Goal: Obtain resource: Obtain resource

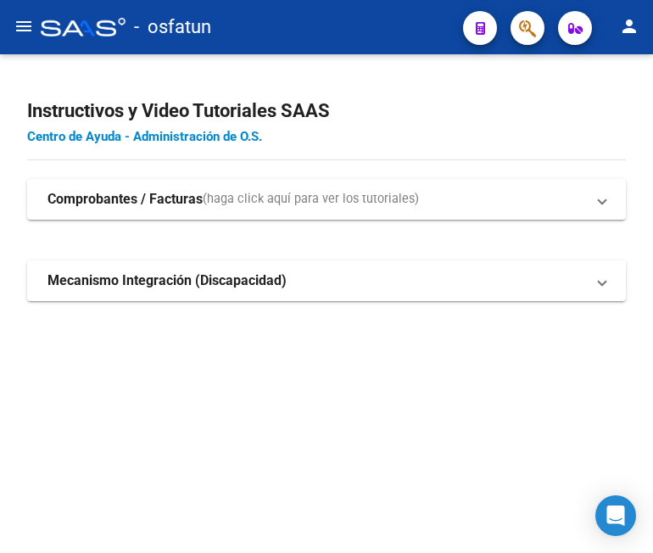
click at [129, 137] on link "Centro de Ayuda - Administración de O.S." at bounding box center [144, 136] width 235 height 15
click at [159, 200] on strong "Comprobantes / Facturas" at bounding box center [125, 199] width 155 height 19
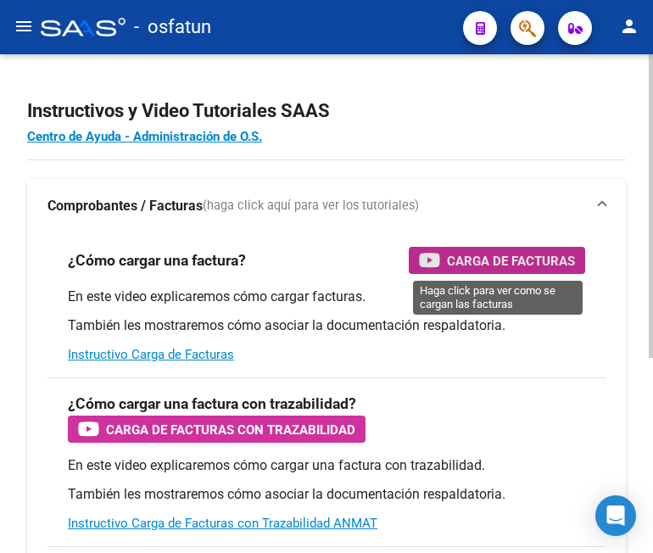
click at [532, 262] on span "Carga de Facturas" at bounding box center [511, 260] width 128 height 21
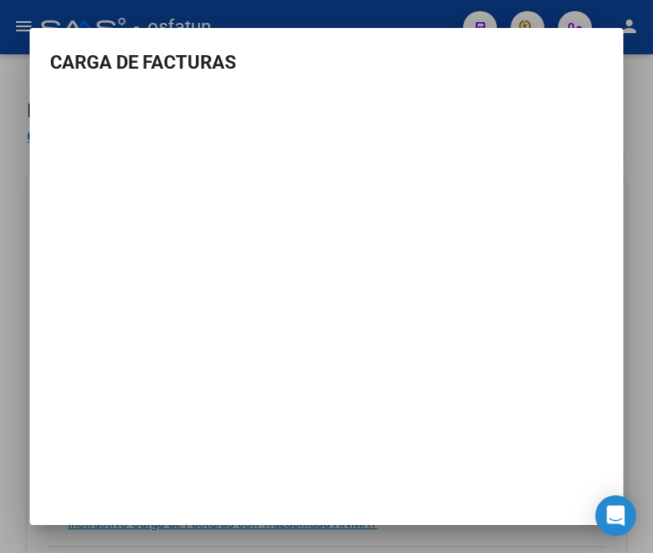
click at [637, 106] on div at bounding box center [326, 276] width 653 height 553
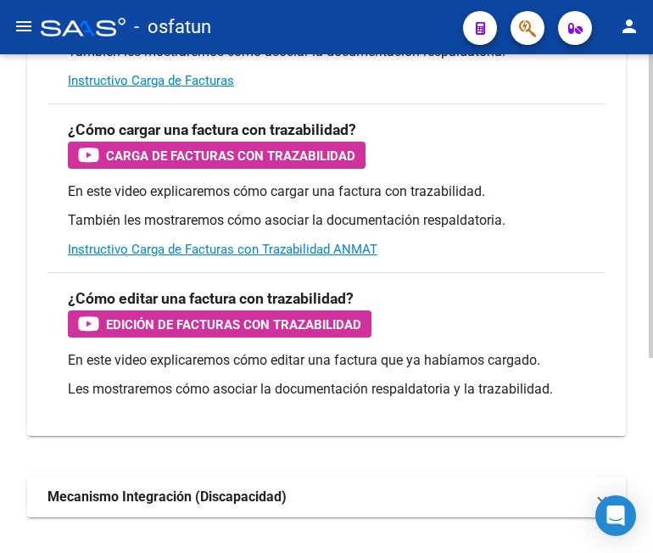
scroll to position [320, 0]
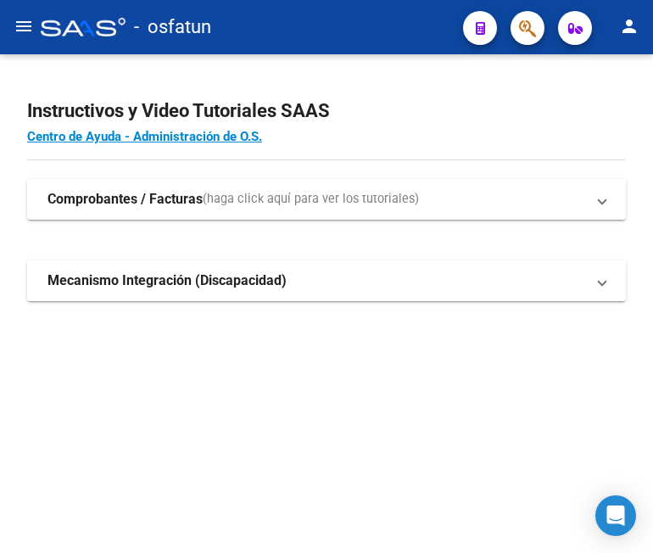
click at [110, 287] on strong "Mecanismo Integración (Discapacidad)" at bounding box center [167, 281] width 239 height 19
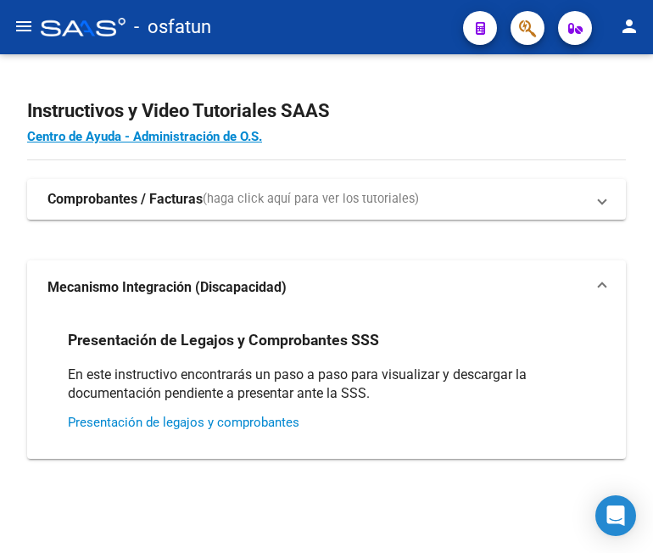
click at [125, 426] on link "Presentación de legajos y comprobantes" at bounding box center [184, 422] width 232 height 15
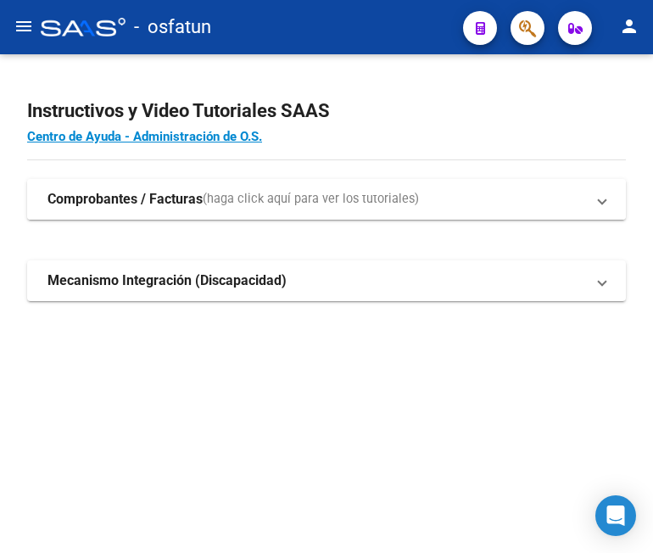
click at [216, 200] on span "(haga click aquí para ver los tutoriales)" at bounding box center [311, 199] width 216 height 19
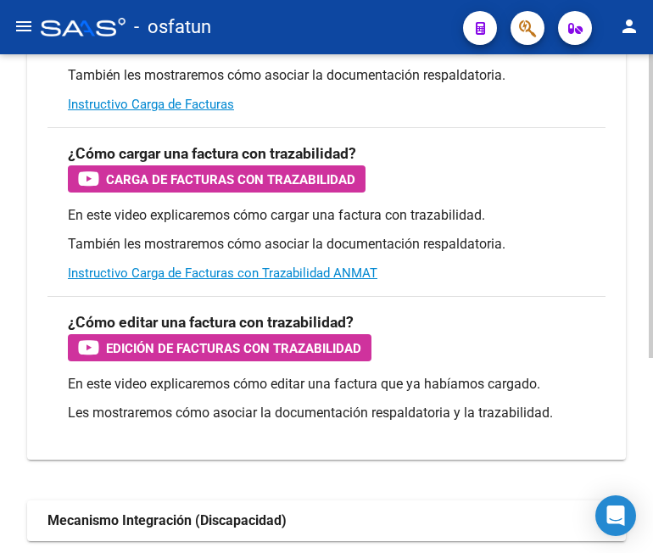
scroll to position [320, 0]
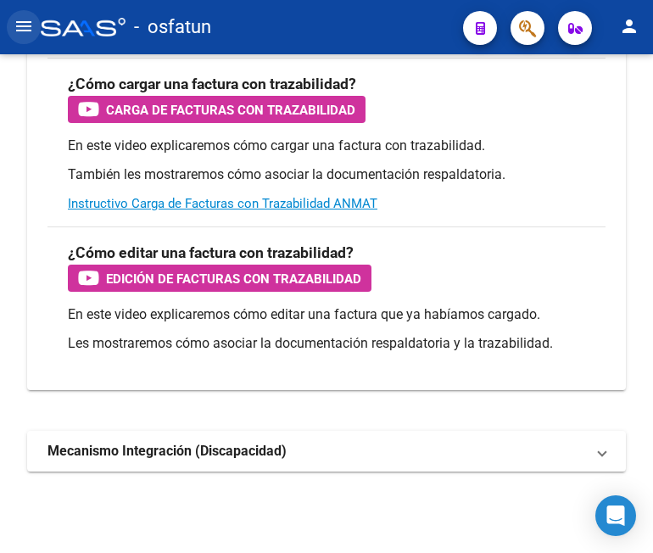
click at [20, 29] on mat-icon "menu" at bounding box center [24, 26] width 20 height 20
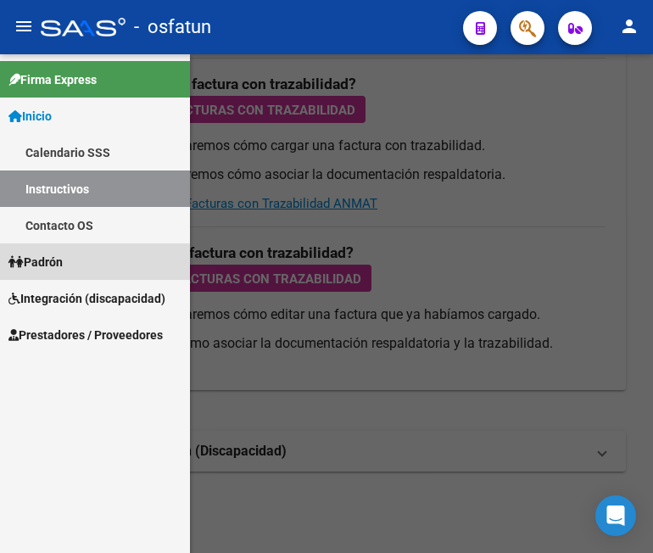
click at [53, 259] on span "Padrón" at bounding box center [35, 262] width 54 height 19
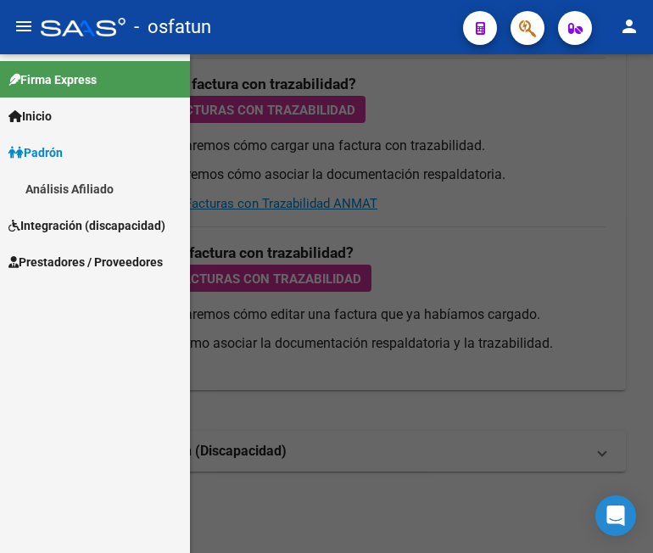
click at [52, 191] on link "Análisis Afiliado" at bounding box center [95, 189] width 190 height 36
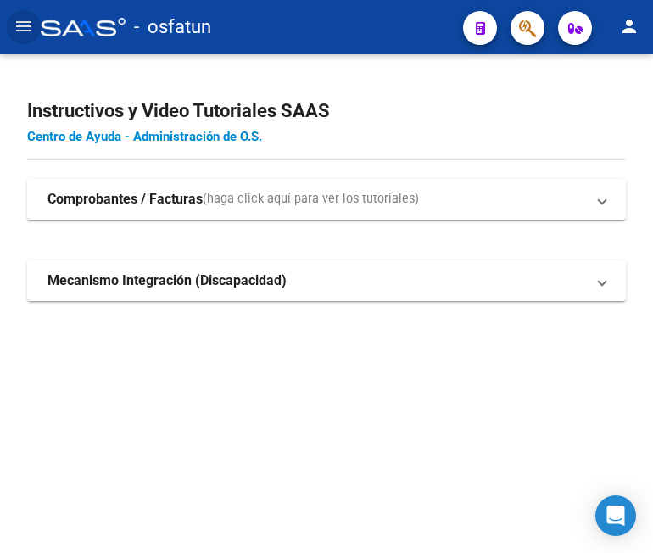
click at [21, 21] on mat-icon "menu" at bounding box center [24, 26] width 20 height 20
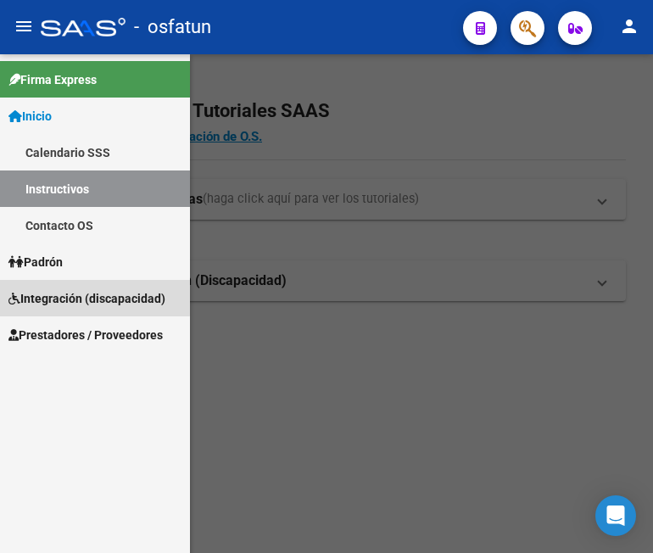
click at [56, 295] on span "Integración (discapacidad)" at bounding box center [86, 298] width 157 height 19
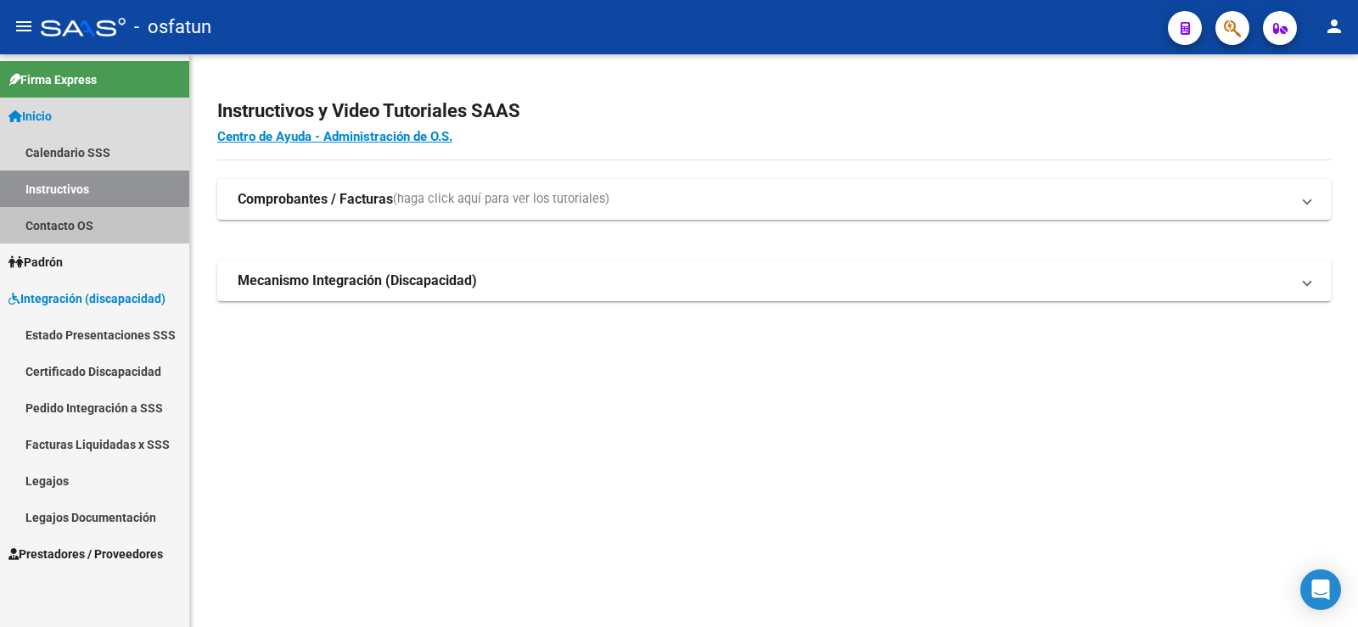
click at [83, 225] on link "Contacto OS" at bounding box center [94, 225] width 189 height 36
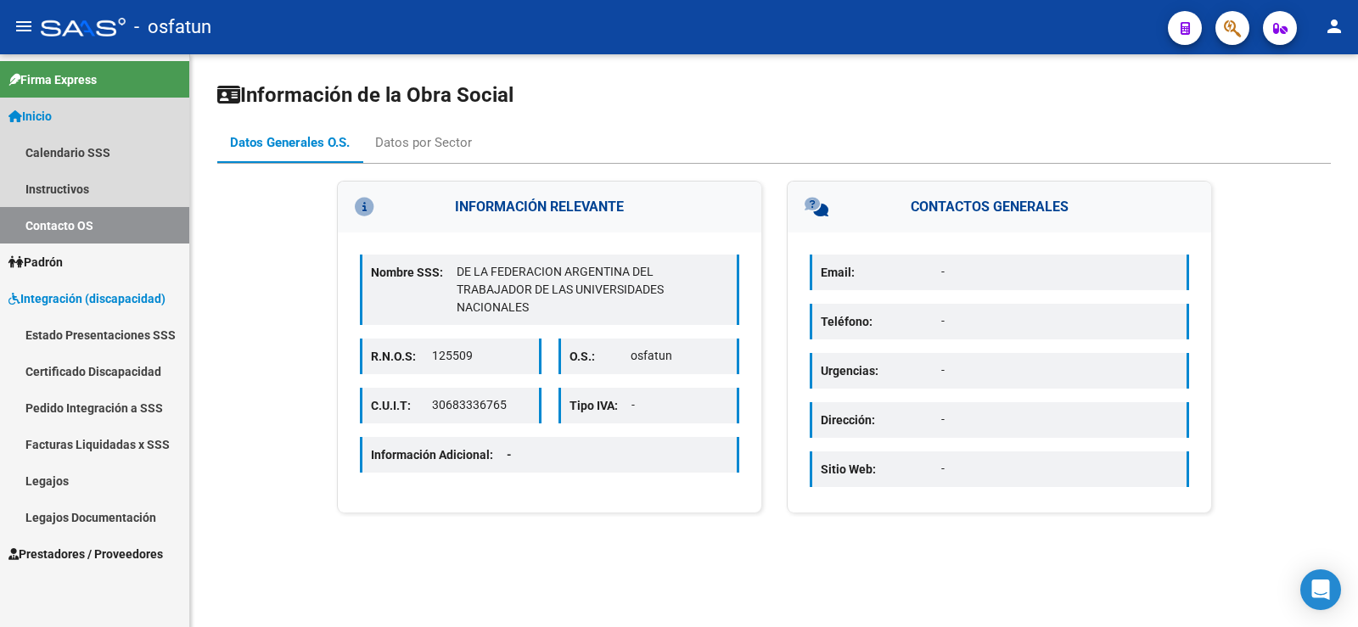
click at [47, 104] on link "Inicio" at bounding box center [94, 116] width 189 height 36
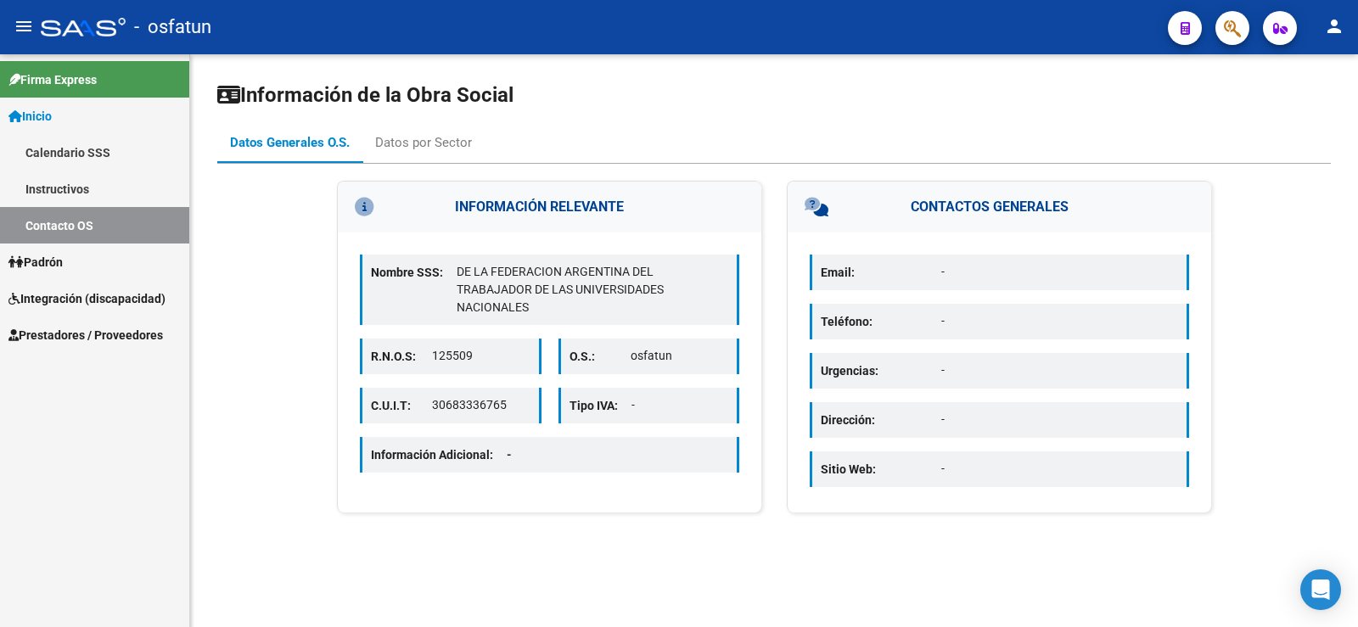
click at [50, 109] on span "Inicio" at bounding box center [29, 116] width 43 height 19
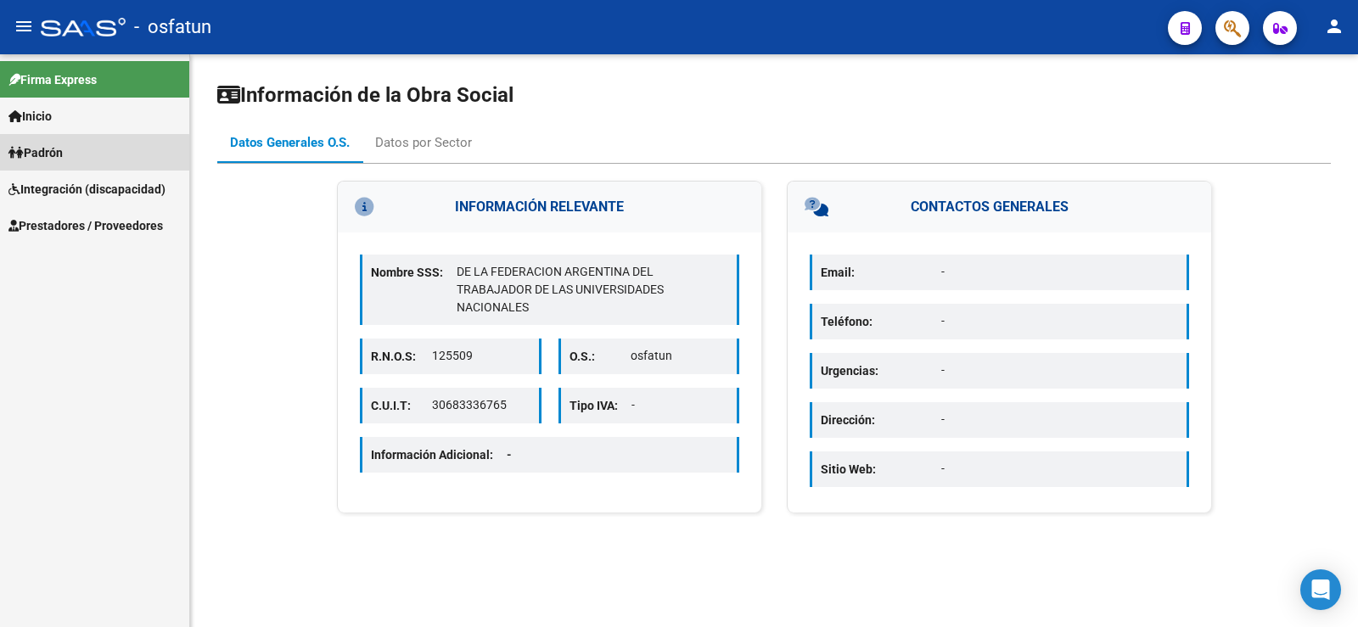
click at [62, 155] on span "Padrón" at bounding box center [35, 152] width 54 height 19
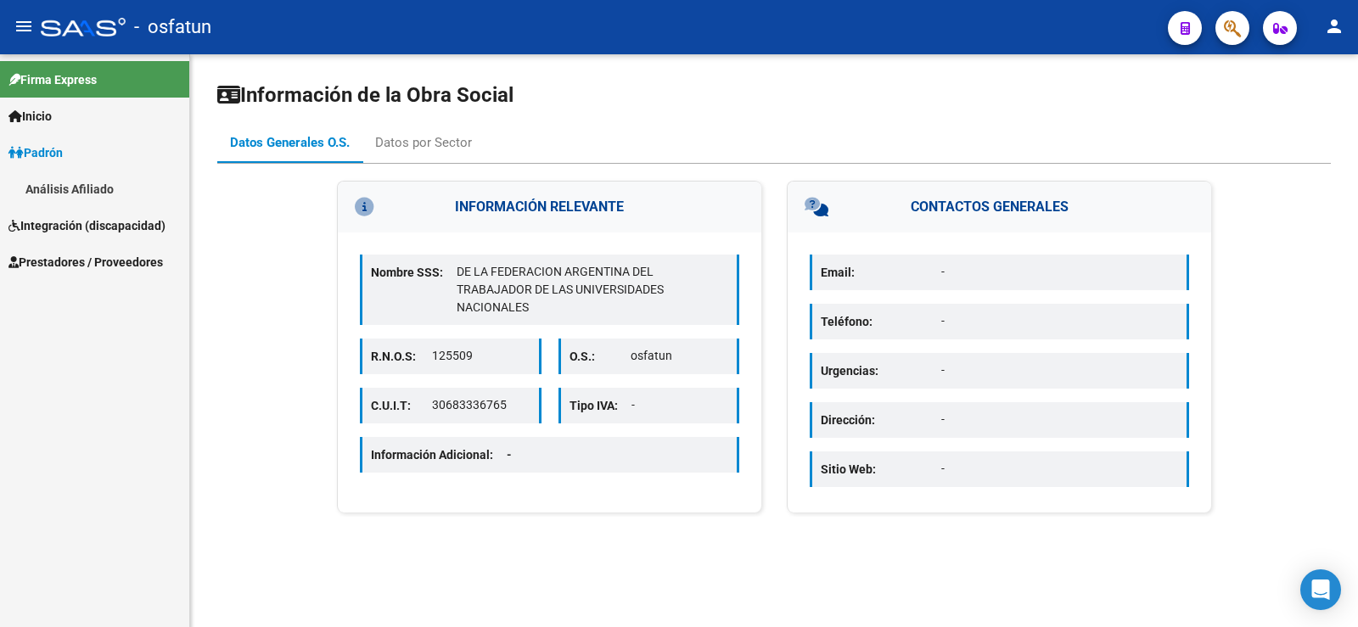
click at [55, 149] on span "Padrón" at bounding box center [35, 152] width 54 height 19
click at [60, 189] on span "Integración (discapacidad)" at bounding box center [86, 189] width 157 height 19
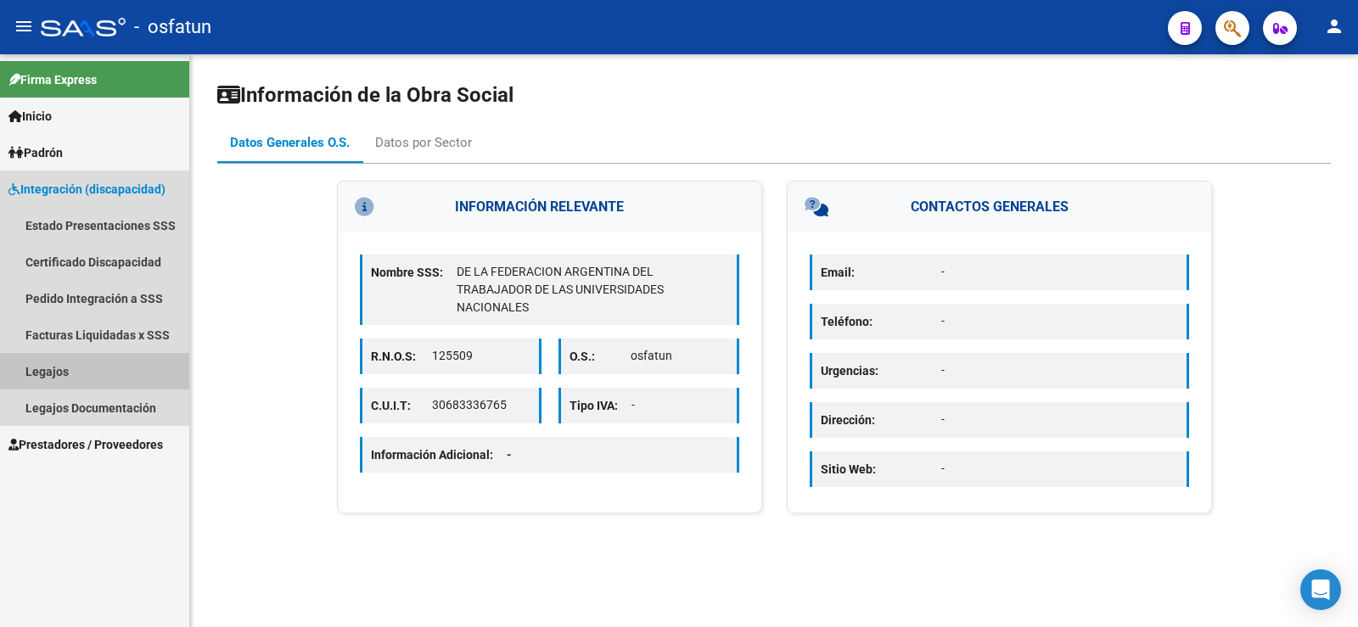
click at [48, 373] on link "Legajos" at bounding box center [94, 371] width 189 height 36
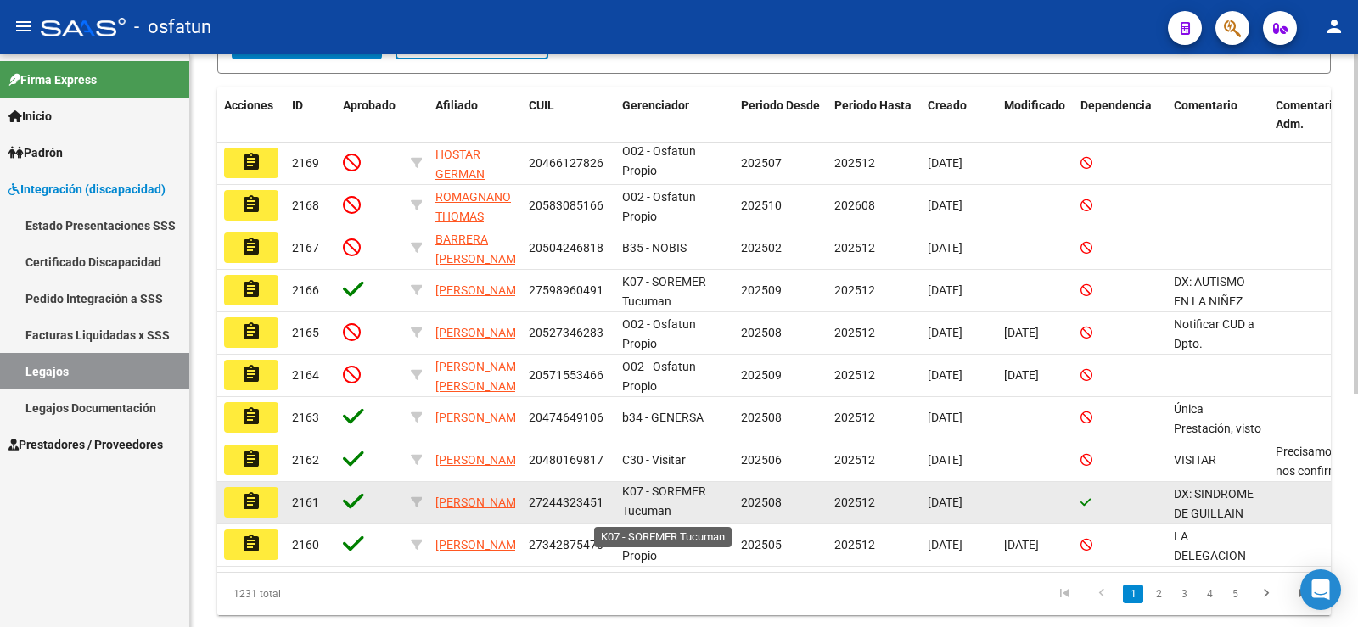
scroll to position [3, 0]
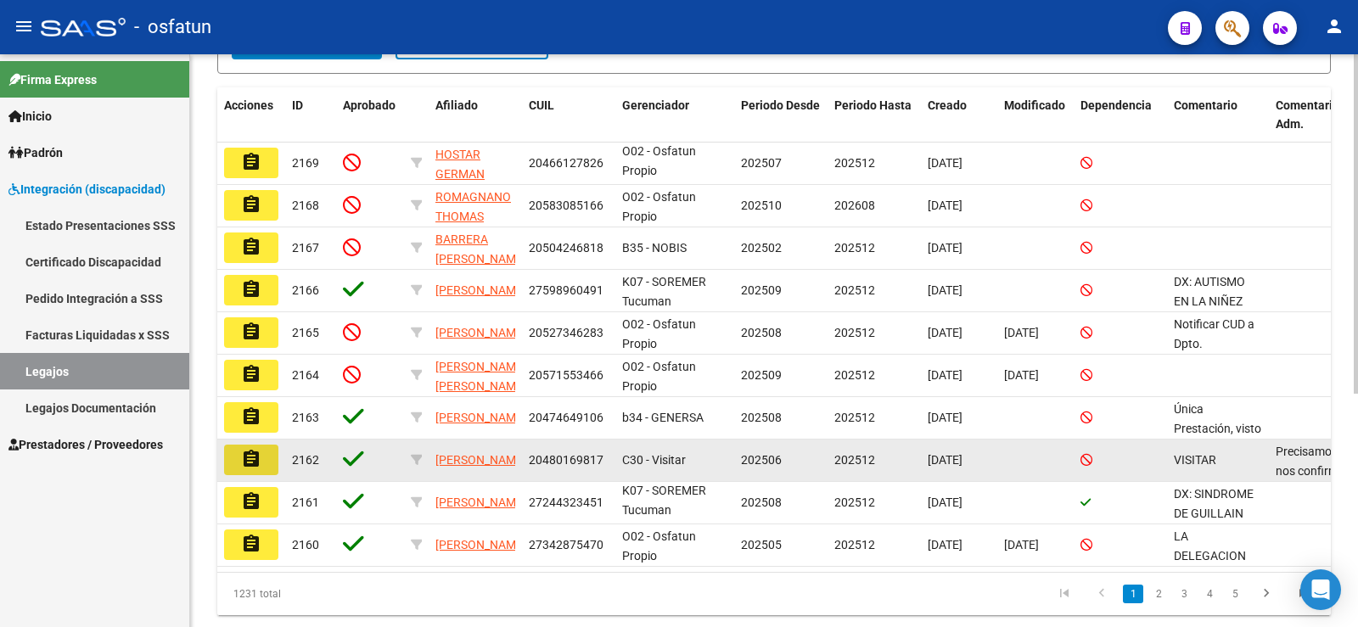
click at [257, 456] on mat-icon "assignment" at bounding box center [251, 459] width 20 height 20
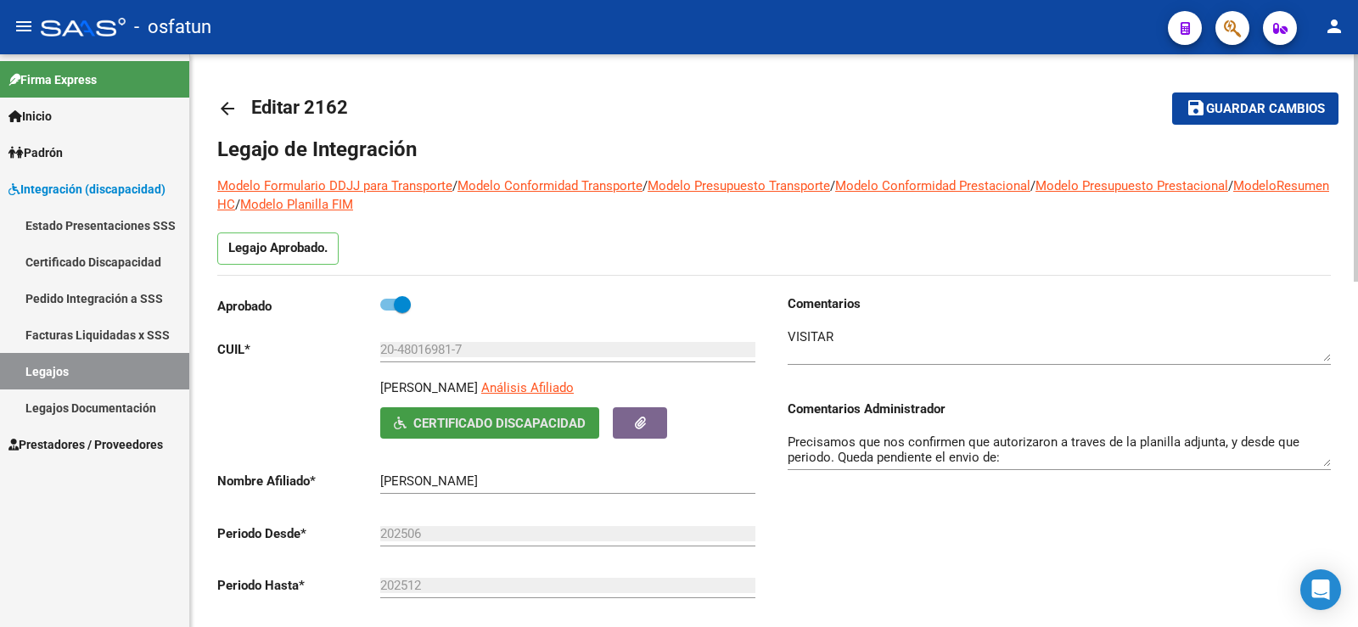
click at [563, 427] on span "Certificado Discapacidad" at bounding box center [499, 423] width 172 height 15
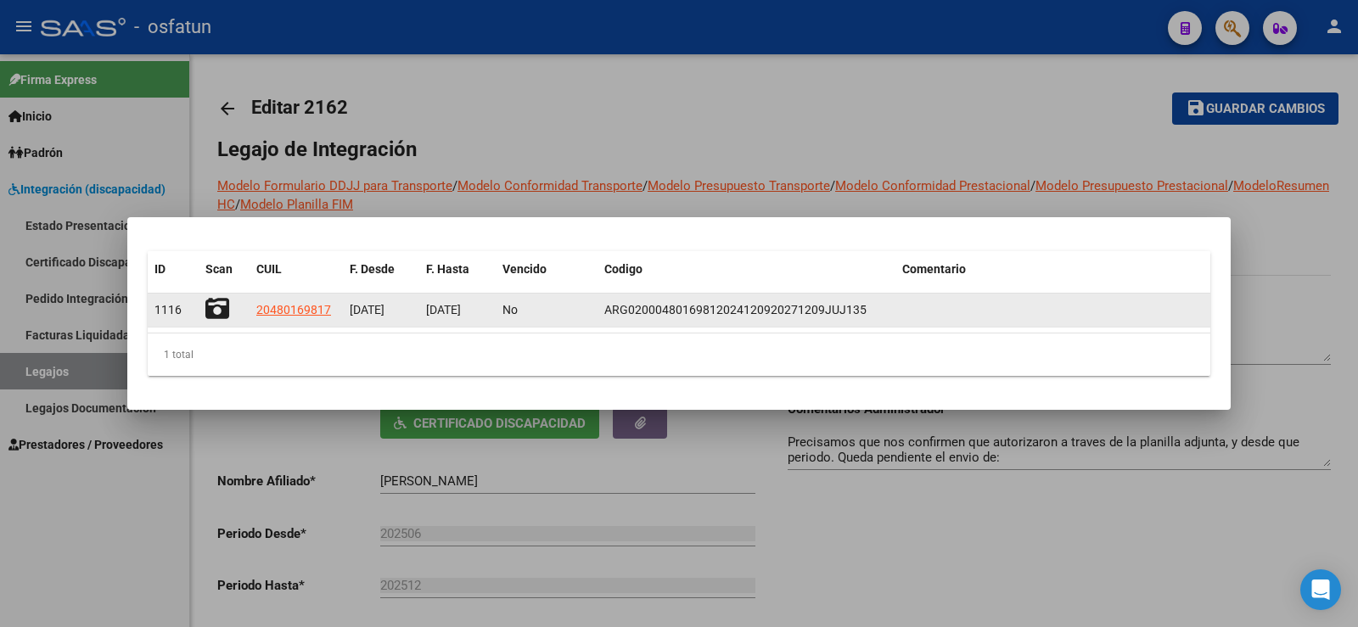
click at [215, 310] on icon at bounding box center [217, 309] width 24 height 24
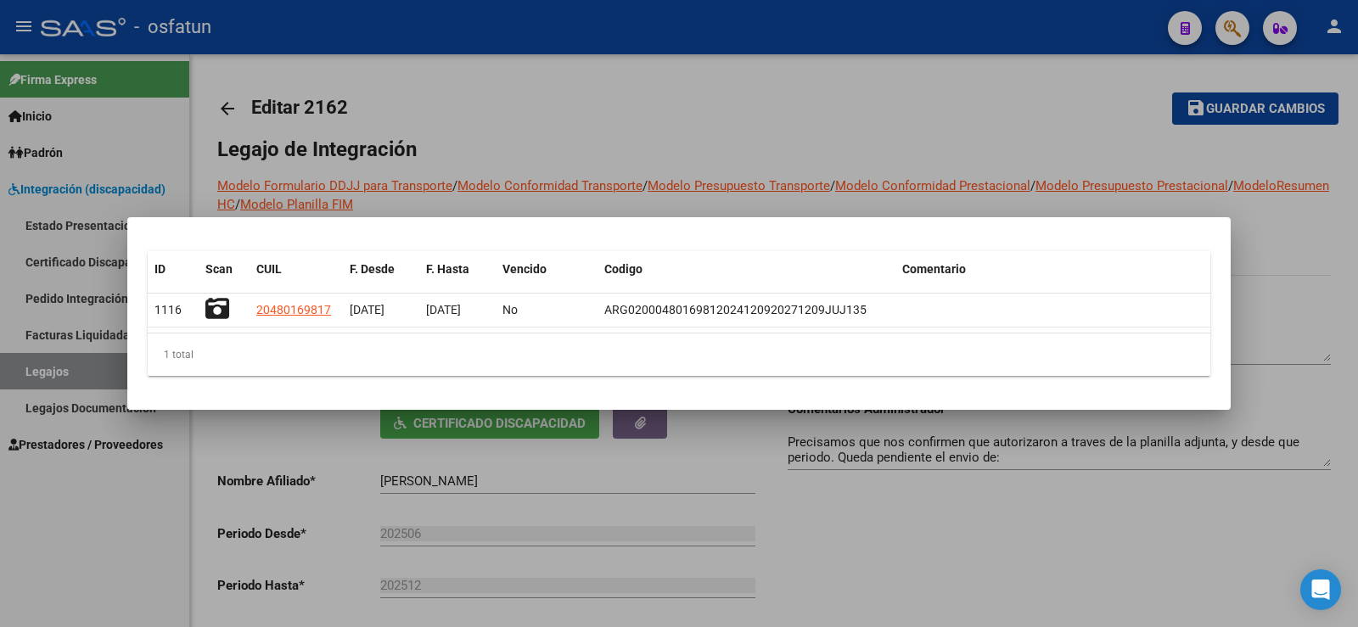
click at [598, 465] on div at bounding box center [679, 313] width 1358 height 627
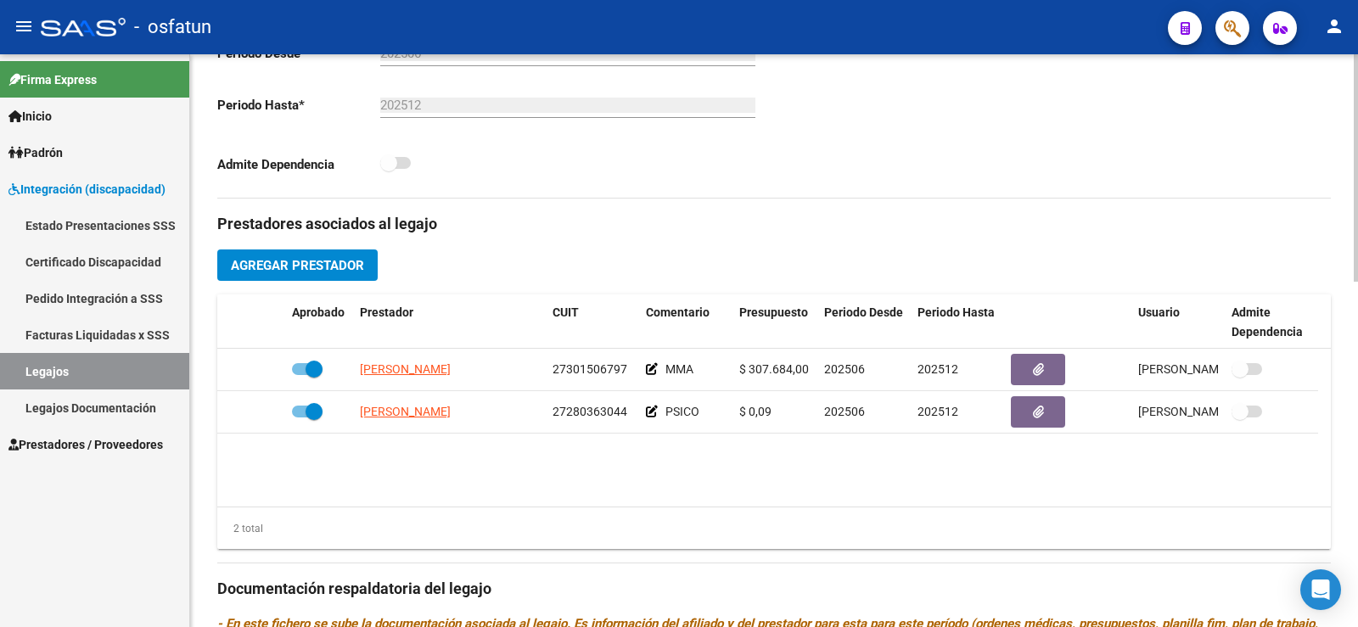
scroll to position [509, 0]
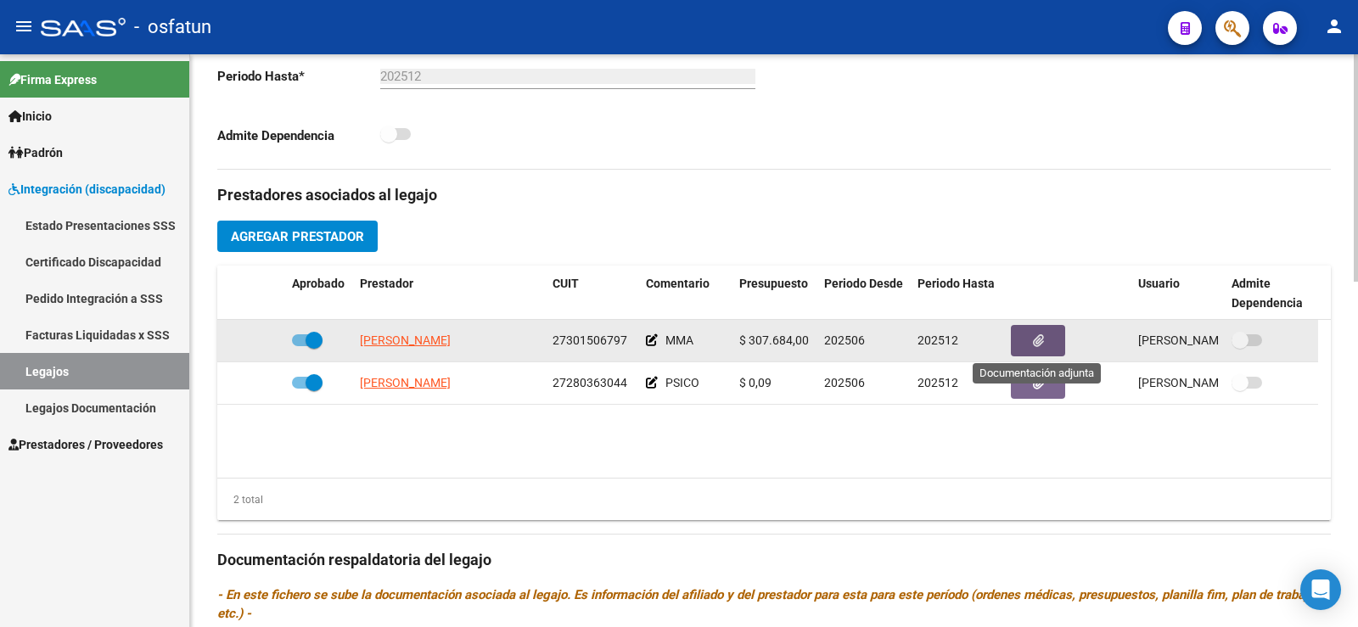
click at [652, 343] on button "button" at bounding box center [1038, 340] width 54 height 31
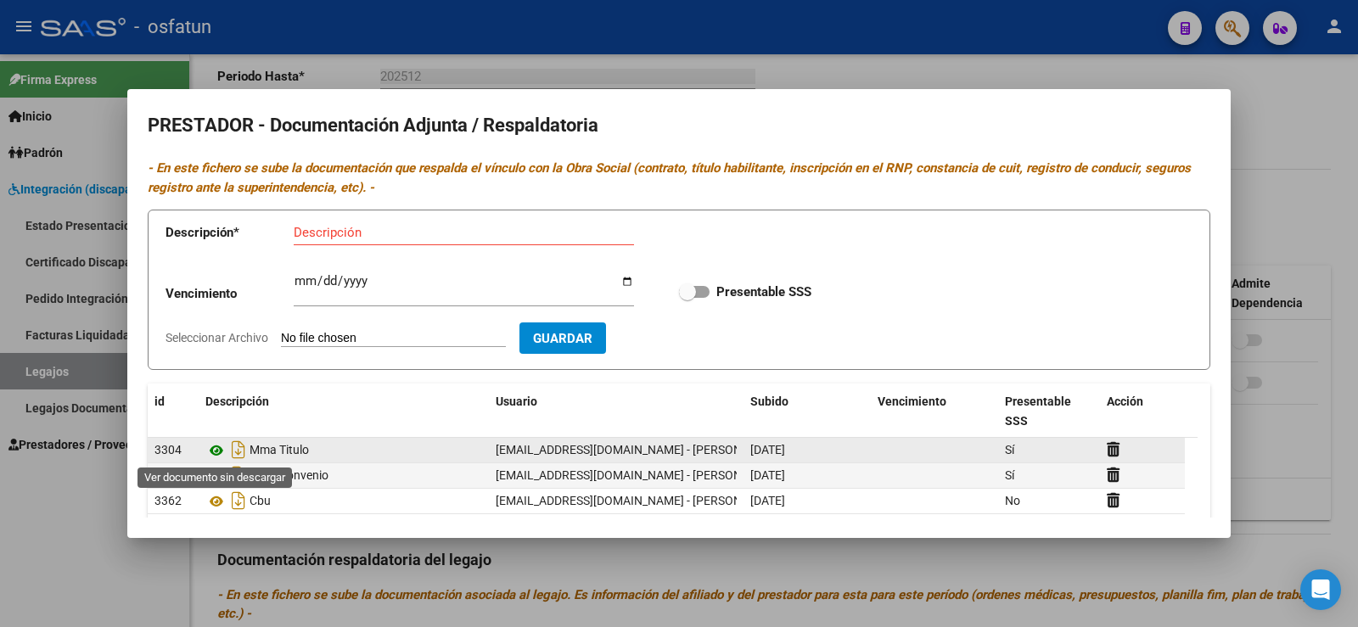
click at [217, 448] on icon at bounding box center [216, 450] width 22 height 20
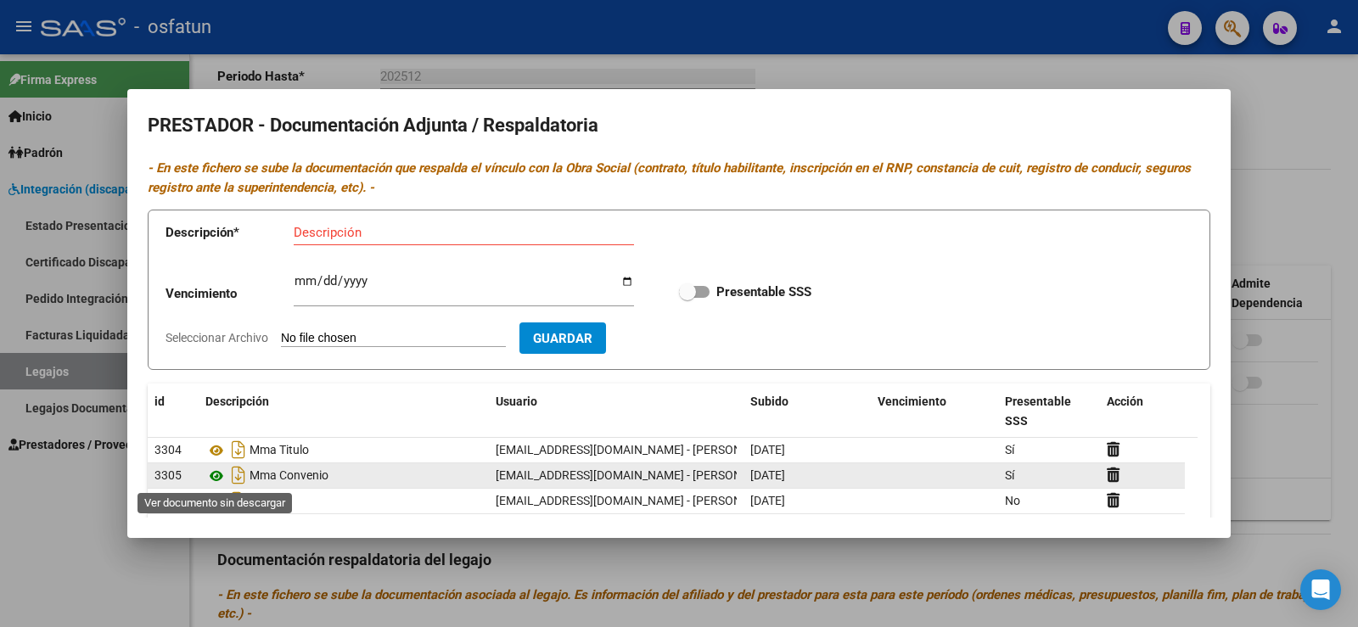
click at [212, 470] on icon at bounding box center [216, 476] width 22 height 20
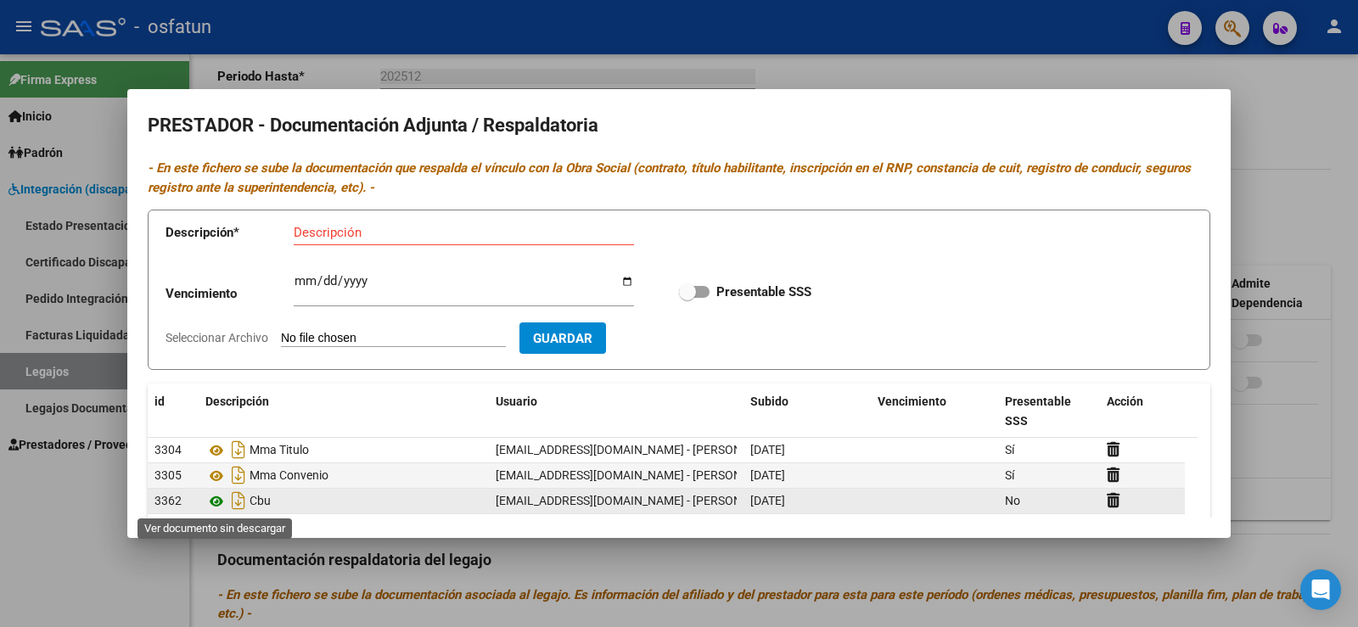
click at [217, 496] on icon at bounding box center [216, 501] width 22 height 20
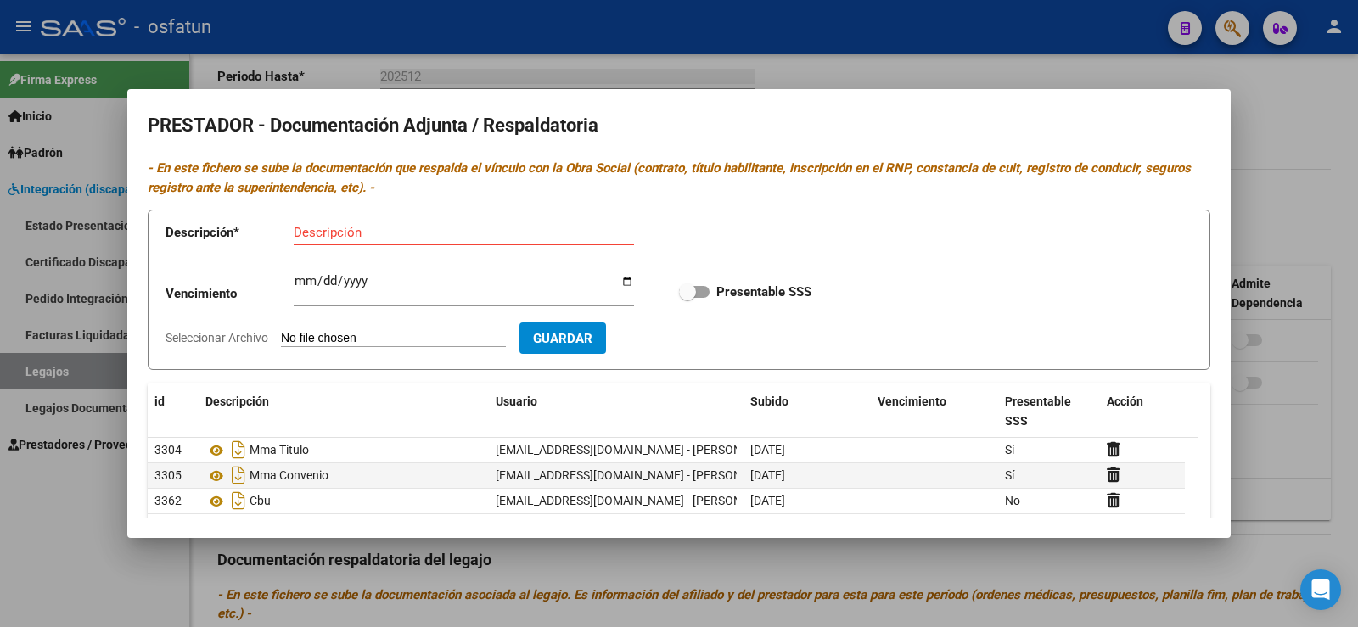
click at [652, 67] on div at bounding box center [679, 313] width 1358 height 627
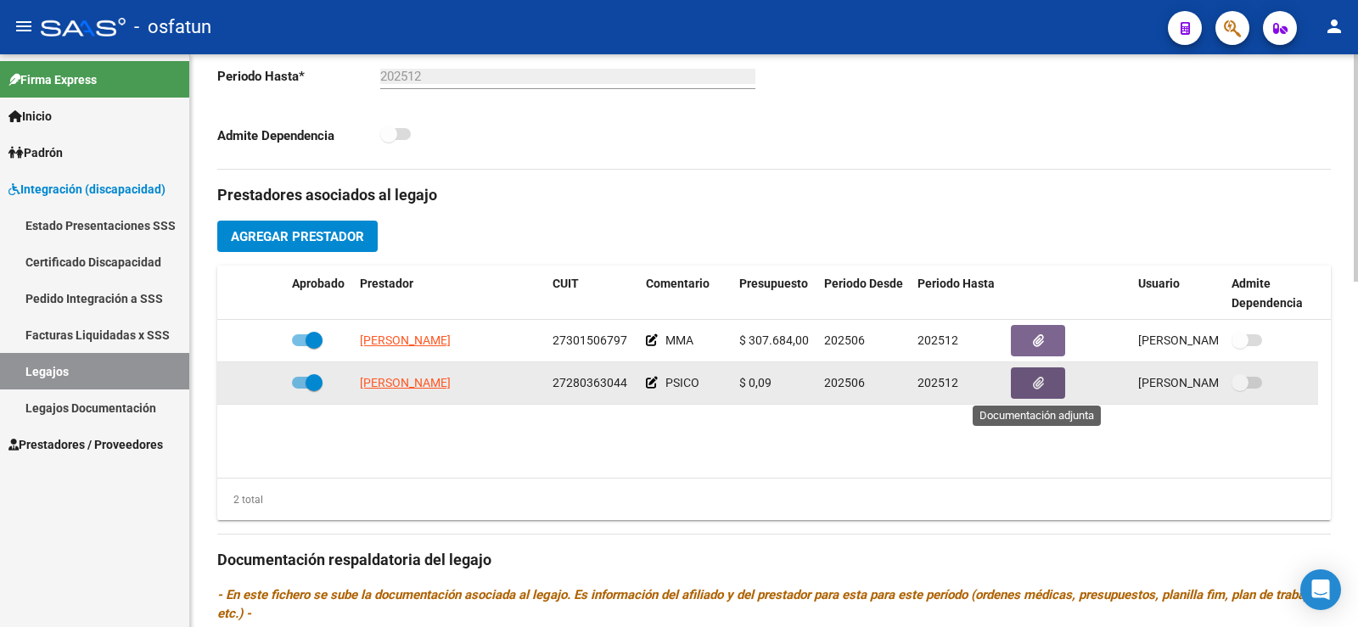
click at [652, 381] on icon "button" at bounding box center [1038, 383] width 11 height 13
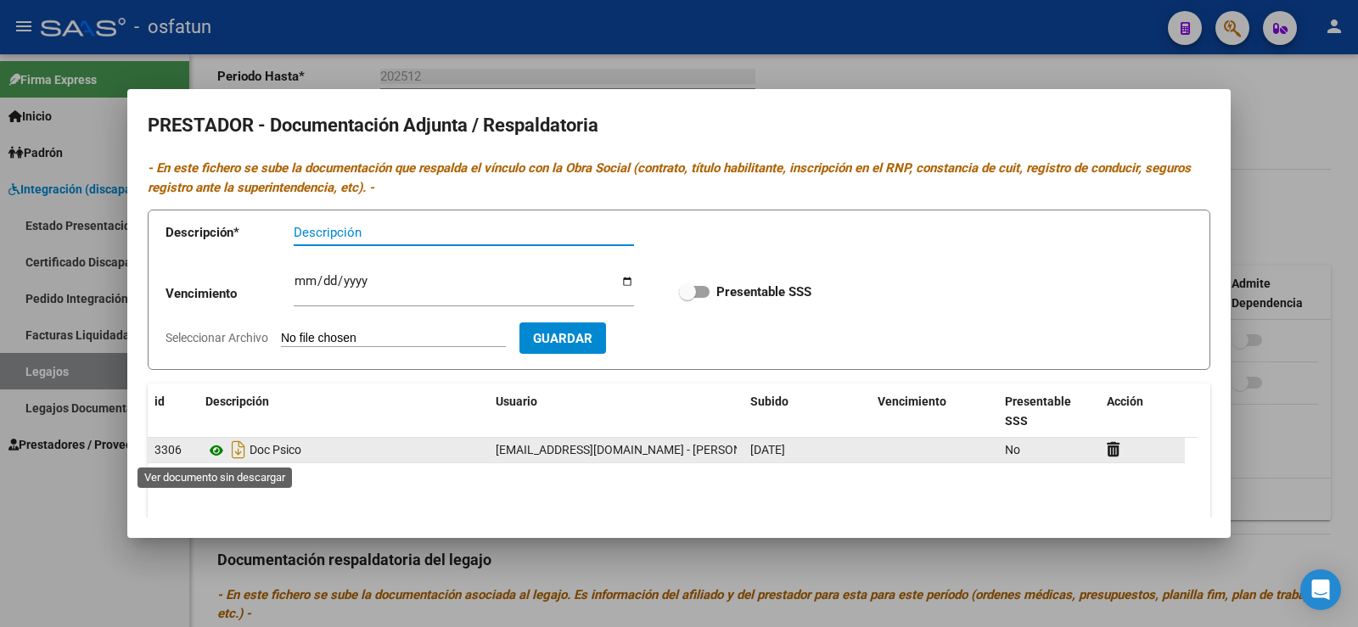
click at [216, 448] on icon at bounding box center [216, 450] width 22 height 20
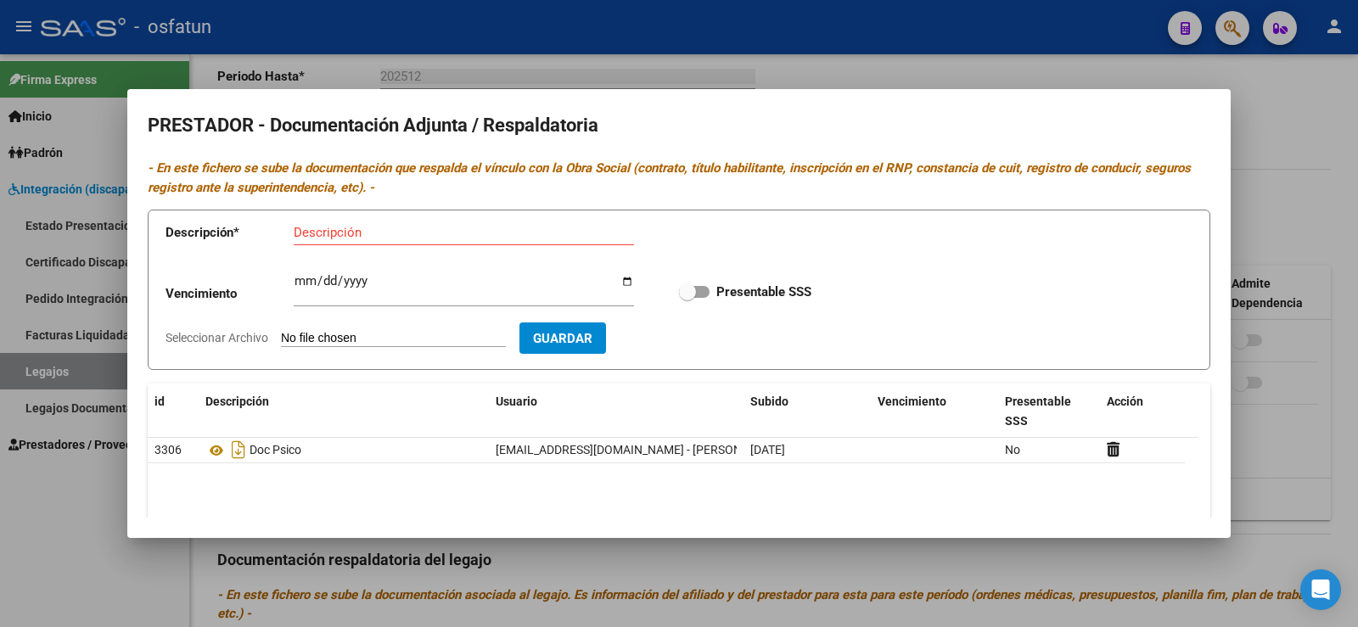
click at [90, 518] on div at bounding box center [679, 313] width 1358 height 627
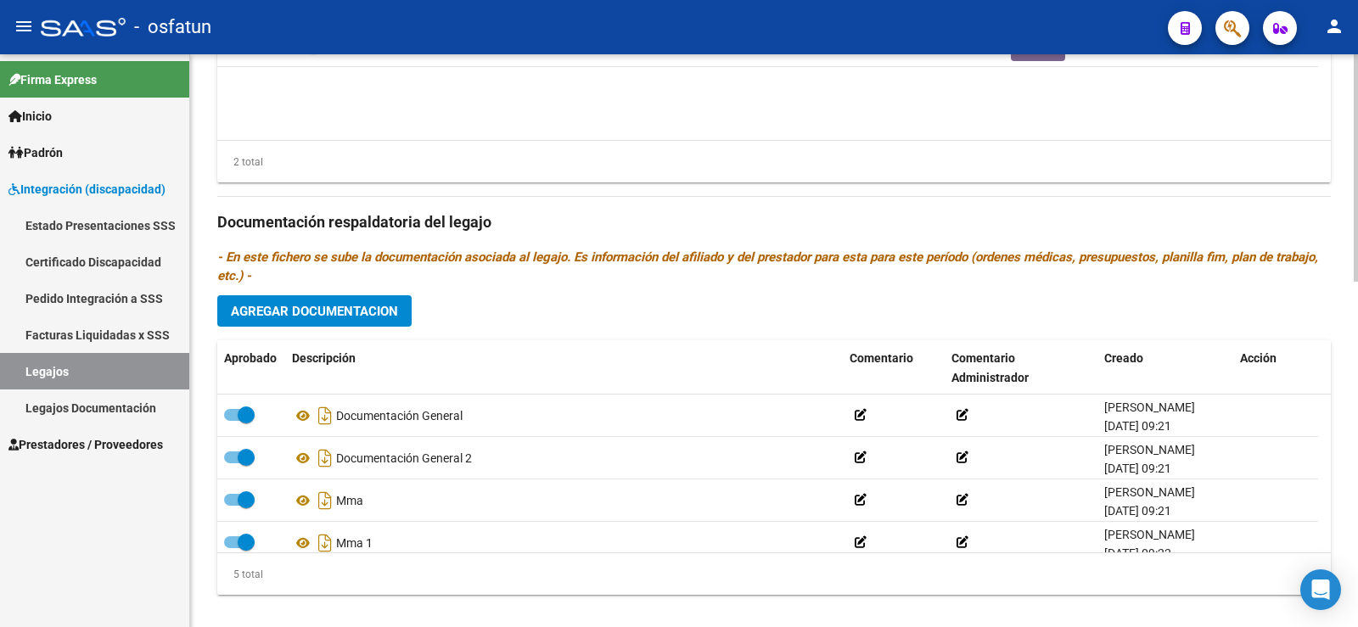
scroll to position [869, 0]
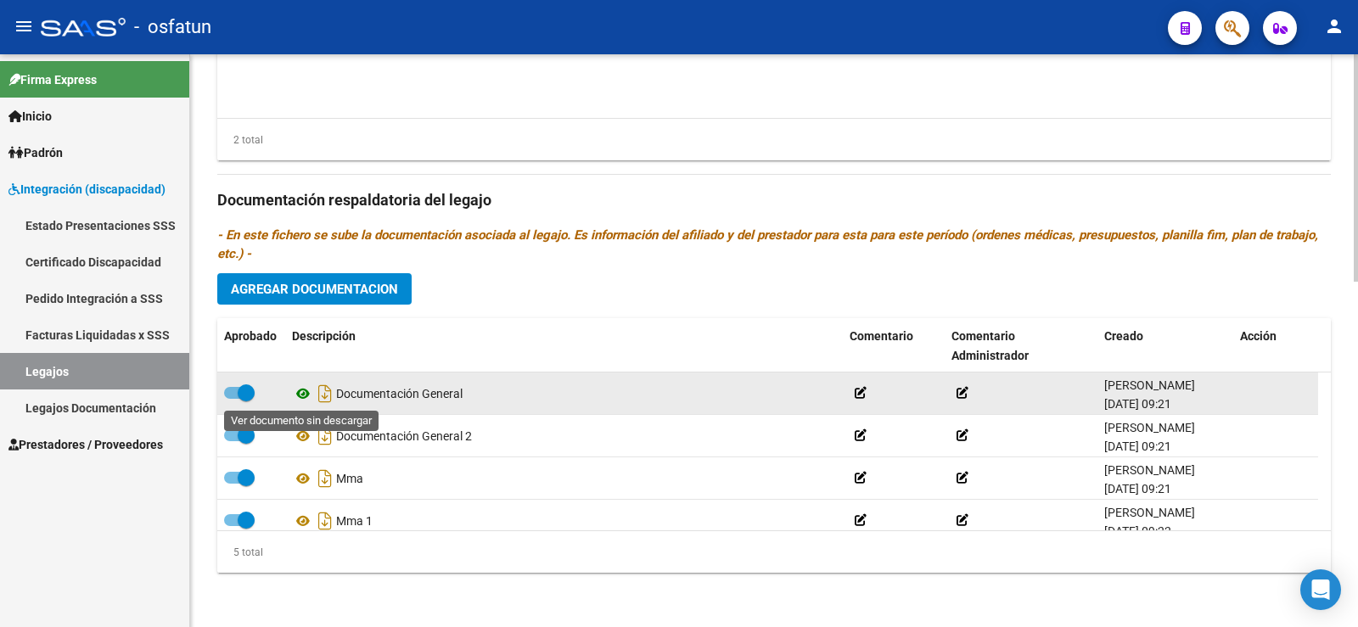
click at [308, 392] on icon at bounding box center [303, 394] width 22 height 20
